Goal: Task Accomplishment & Management: Use online tool/utility

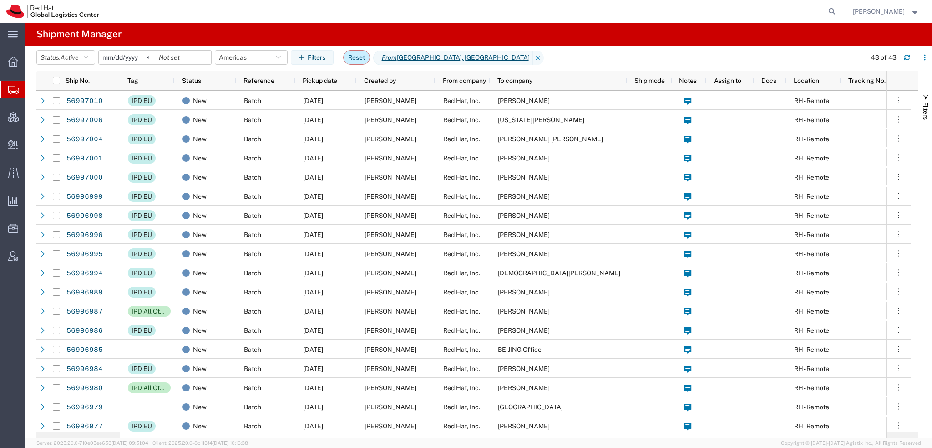
click at [356, 56] on button "Reset" at bounding box center [356, 57] width 27 height 15
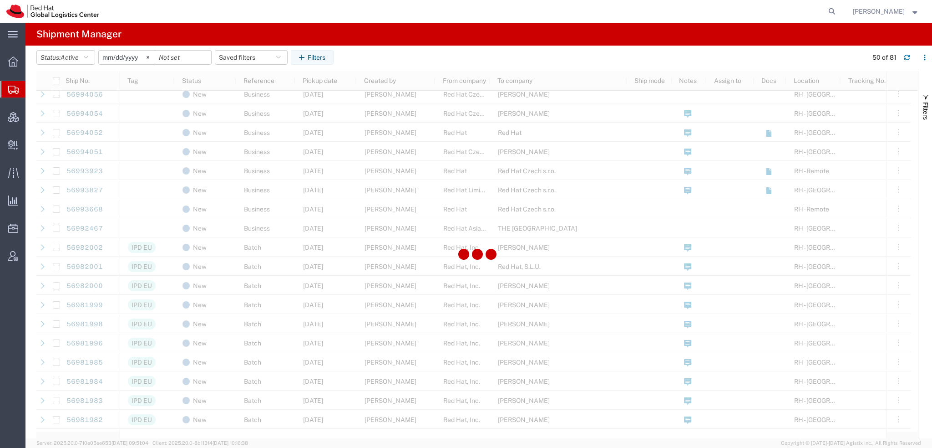
scroll to position [592, 0]
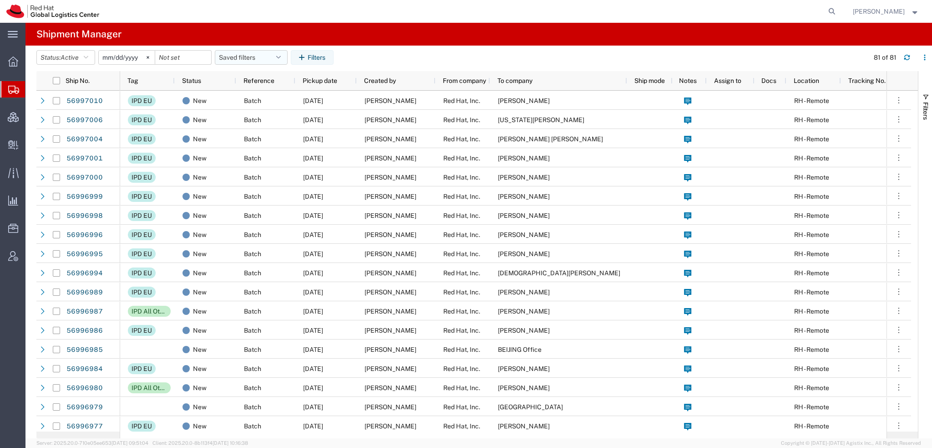
click at [275, 53] on button "Saved filters" at bounding box center [251, 57] width 73 height 15
click at [247, 96] on span "Americas" at bounding box center [275, 97] width 119 height 17
type input "[DATE]"
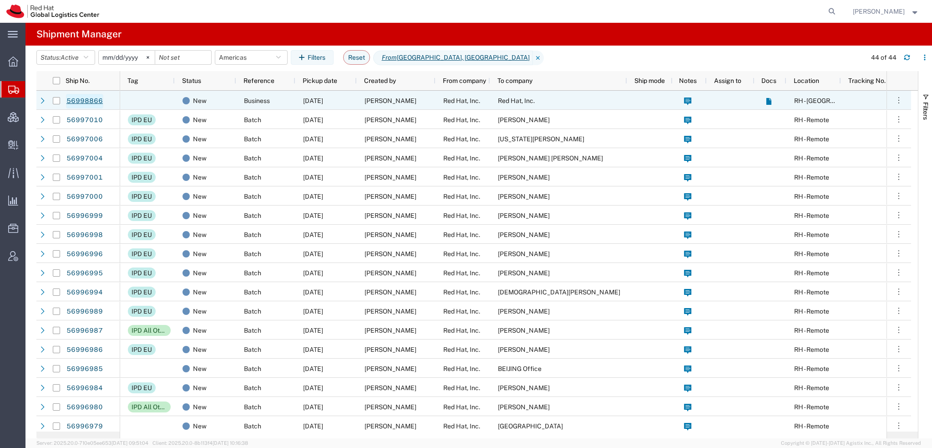
click at [86, 102] on link "56998866" at bounding box center [84, 101] width 37 height 15
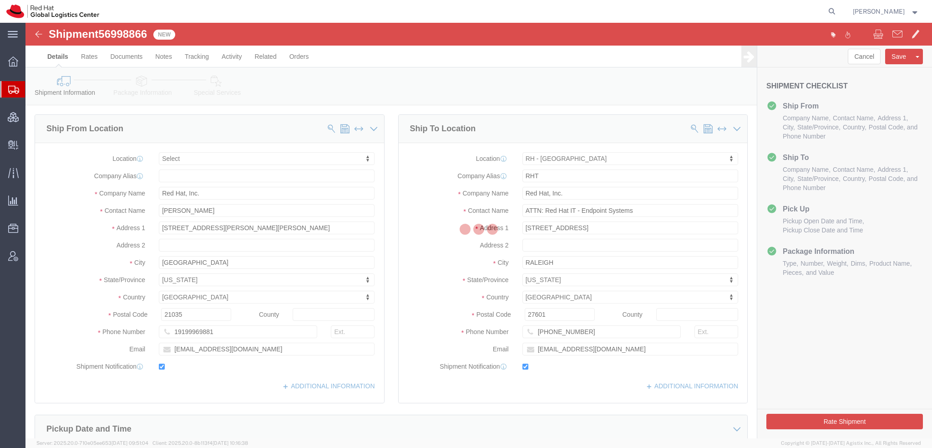
select select
select select "38014"
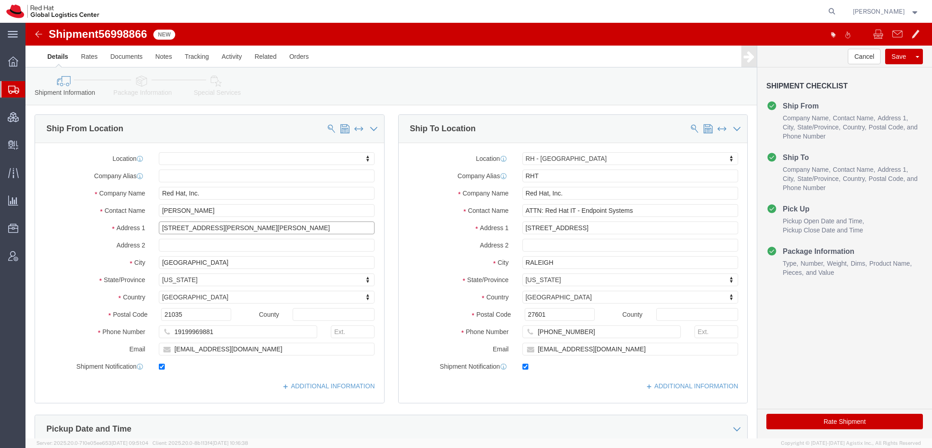
drag, startPoint x: 218, startPoint y: 201, endPoint x: 18, endPoint y: 188, distance: 199.8
click div "Location My Profile Location [GEOGRAPHIC_DATA] - [GEOGRAPHIC_DATA] - [GEOGRAPHI…"
click button "Rate Shipment"
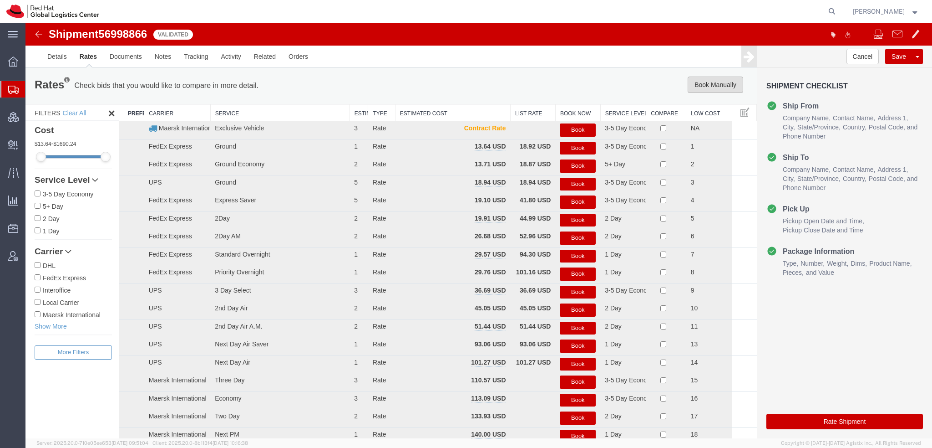
click at [714, 81] on button "Book Manually" at bounding box center [716, 84] width 56 height 16
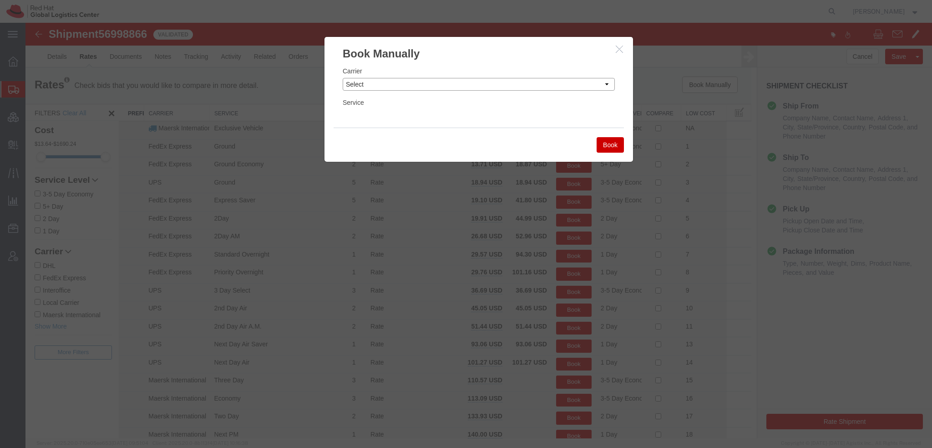
click at [478, 84] on select "Select Add New Carrier (and default service) Amazon Logistics Czech Post DHL Fe…" at bounding box center [479, 84] width 272 height 13
select select "5"
click at [343, 78] on select "Select Add New Carrier (and default service) Amazon Logistics Czech Post DHL Fe…" at bounding box center [479, 84] width 272 height 13
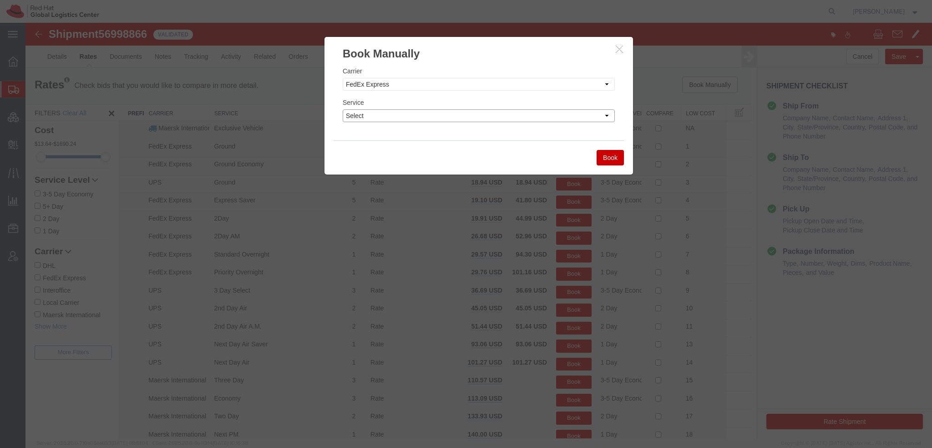
click at [388, 119] on select "Select 1Day Freight 2Day 2Day AM 2Day AM One Rate 2Day Freight 2Day One Rate 3 …" at bounding box center [479, 115] width 272 height 13
select select "22282"
click at [343, 109] on select "Select 1Day Freight 2Day 2Day AM 2Day AM One Rate 2Day Freight 2Day One Rate 3 …" at bounding box center [479, 115] width 272 height 13
click at [605, 158] on button "Book" at bounding box center [610, 157] width 27 height 15
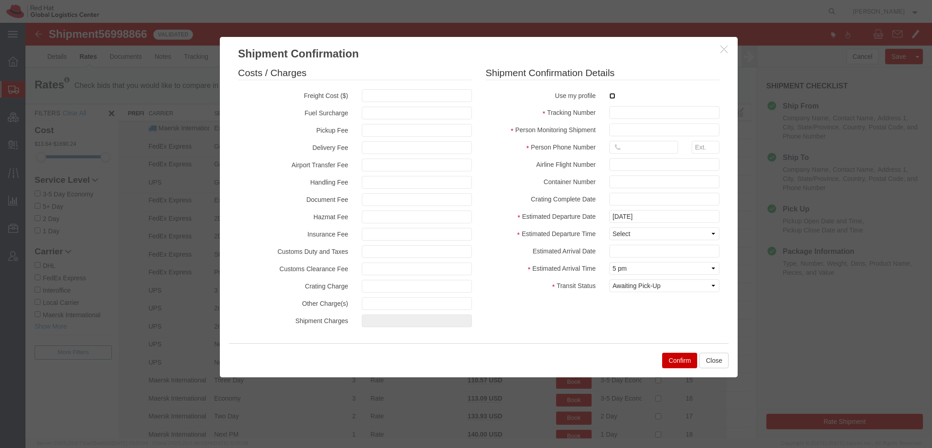
click at [610, 96] on input "checkbox" at bounding box center [613, 96] width 6 height 6
checkbox input "true"
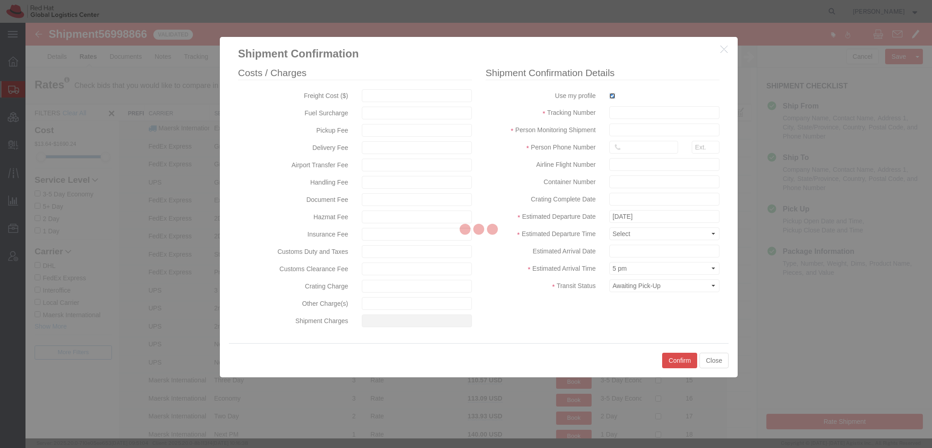
type input "[PERSON_NAME]"
type input "19193013123"
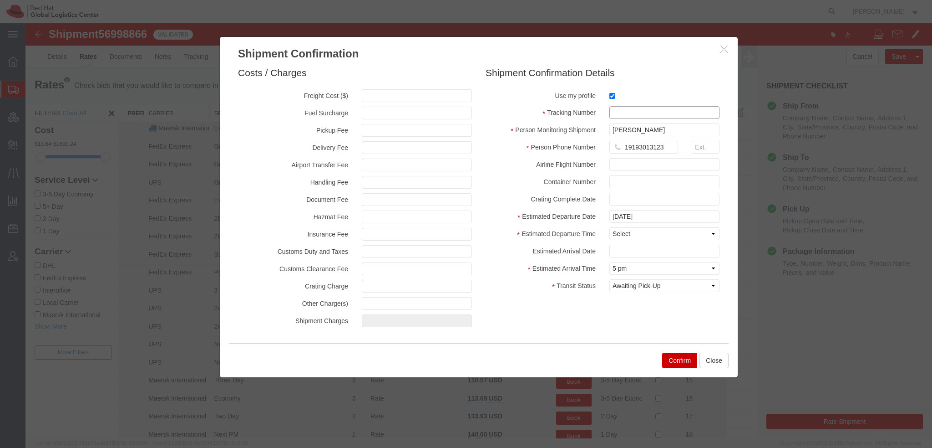
click at [617, 111] on input "text" at bounding box center [665, 112] width 110 height 13
paste input "RMA: 27390175"
type input "RMA: 27390175"
click at [626, 233] on select "Select Midnight 1 am 2 am 3 am 4 am 5 am 6 am 7 am 8 am 9 am 10 am 11 am 12 Noo…" at bounding box center [665, 233] width 110 height 13
select select "1700"
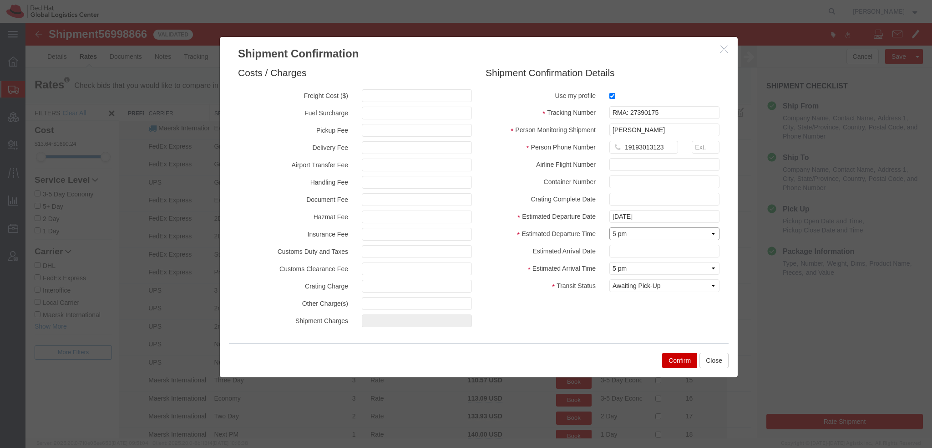
click at [610, 227] on select "Select Midnight 1 am 2 am 3 am 4 am 5 am 6 am 7 am 8 am 9 am 10 am 11 am 12 Noo…" at bounding box center [665, 233] width 110 height 13
click at [625, 252] on input "text" at bounding box center [665, 250] width 110 height 13
click at [674, 178] on td "9" at bounding box center [671, 178] width 14 height 14
type input "[DATE]"
click at [642, 285] on select "Select Arrival Notice Available Arrival Notice Imported Arrive at Delivery Loca…" at bounding box center [665, 285] width 110 height 13
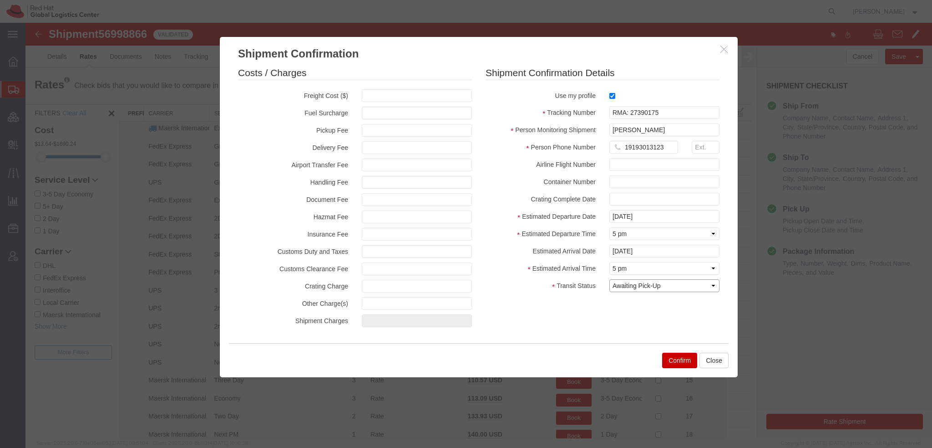
select select "DELIVRED"
click at [610, 279] on select "Select Arrival Notice Available Arrival Notice Imported Arrive at Delivery Loca…" at bounding box center [665, 285] width 110 height 13
click at [678, 357] on button "Confirm" at bounding box center [679, 359] width 35 height 15
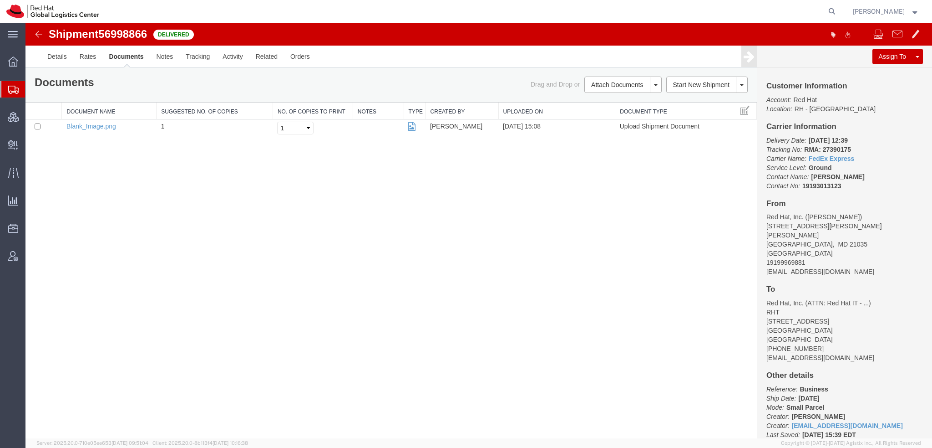
click at [0, 0] on span "Shipment Manager" at bounding box center [0, 0] width 0 height 0
